Goal: Transaction & Acquisition: Purchase product/service

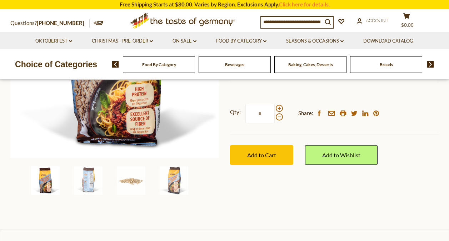
scroll to position [178, 0]
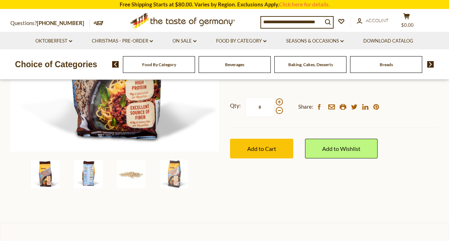
click at [87, 178] on img at bounding box center [88, 174] width 29 height 29
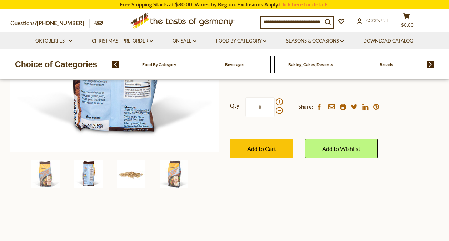
click at [127, 173] on img at bounding box center [131, 174] width 29 height 29
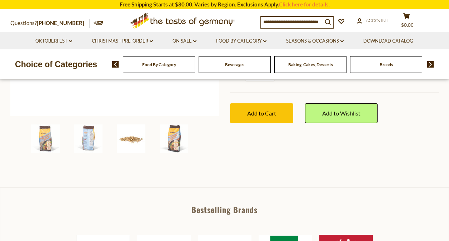
scroll to position [214, 0]
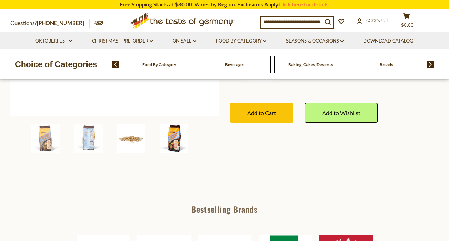
click at [171, 134] on img at bounding box center [174, 138] width 29 height 29
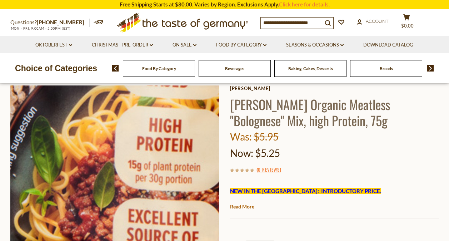
scroll to position [0, 0]
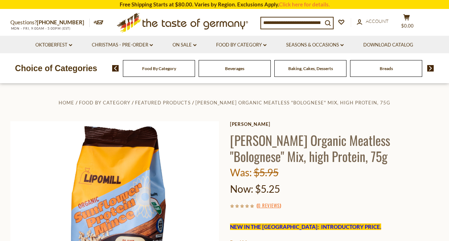
click at [391, 70] on span "Breads" at bounding box center [385, 68] width 13 height 5
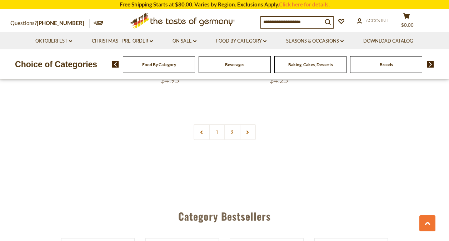
scroll to position [1642, 0]
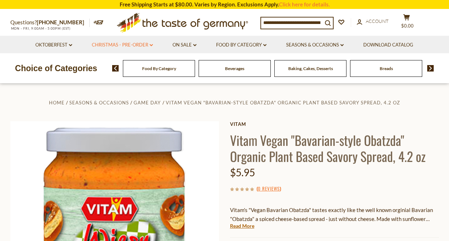
click at [141, 45] on link "Christmas - PRE-ORDER dropdown_arrow" at bounding box center [122, 45] width 61 height 8
